Goal: Find specific page/section: Find specific page/section

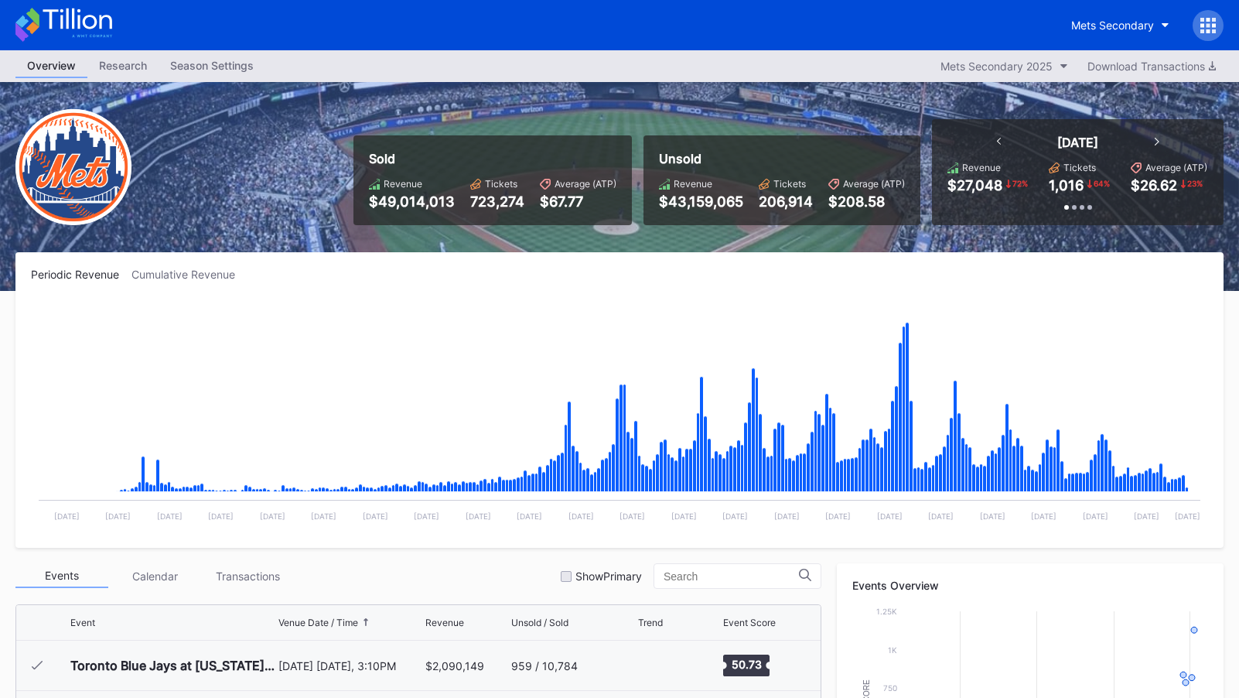
scroll to position [3871, 0]
click at [49, 17] on icon at bounding box center [63, 25] width 97 height 34
click at [36, 19] on icon at bounding box center [32, 17] width 13 height 19
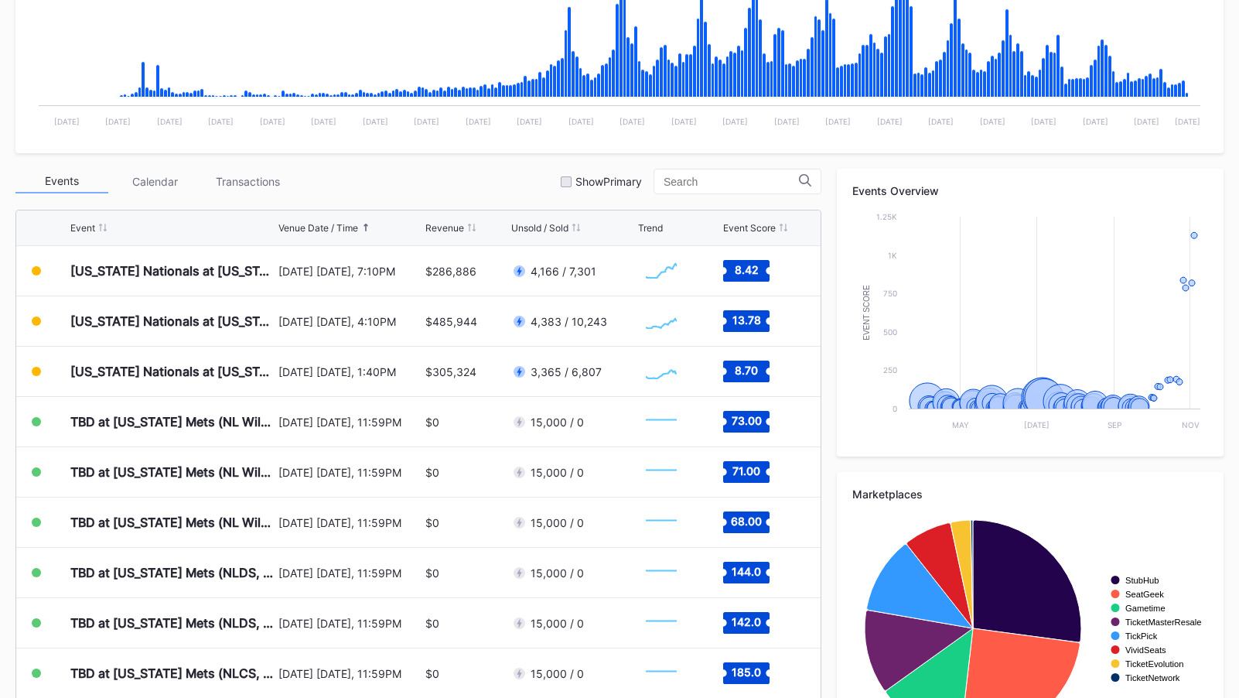
scroll to position [472, 0]
